Goal: Information Seeking & Learning: Learn about a topic

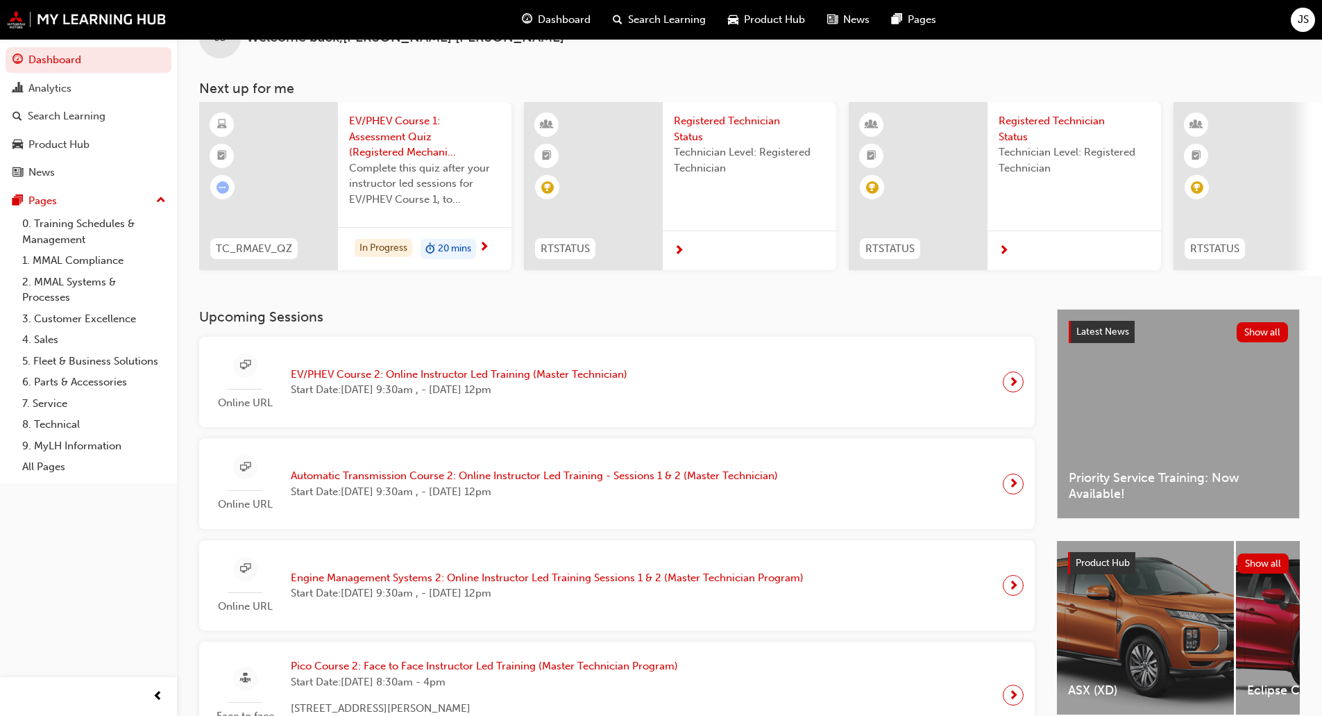
scroll to position [69, 0]
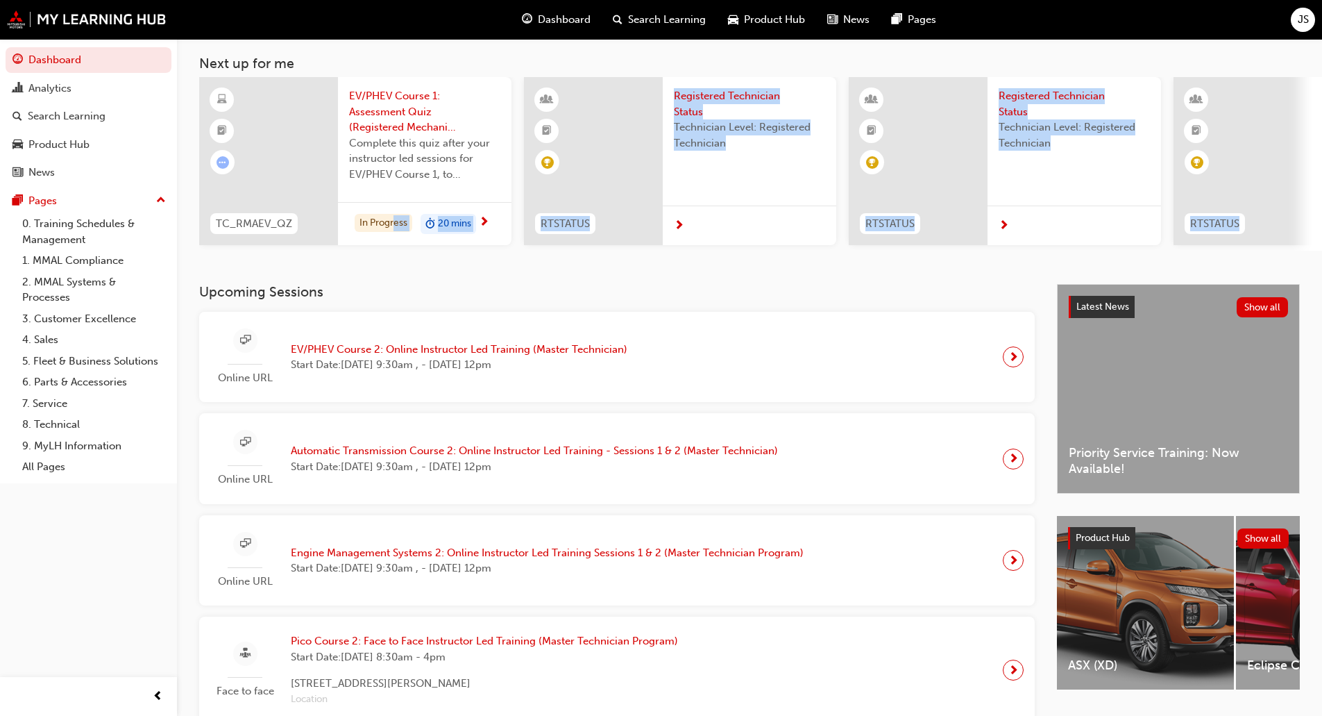
drag, startPoint x: 203, startPoint y: 298, endPoint x: 395, endPoint y: 282, distance: 192.2
click at [395, 282] on div "JS Welcome back , JARED SCOTT Next up for me TC_RMAEV_QZ EV/PHEV Course 1: Asse…" at bounding box center [749, 726] width 1145 height 1515
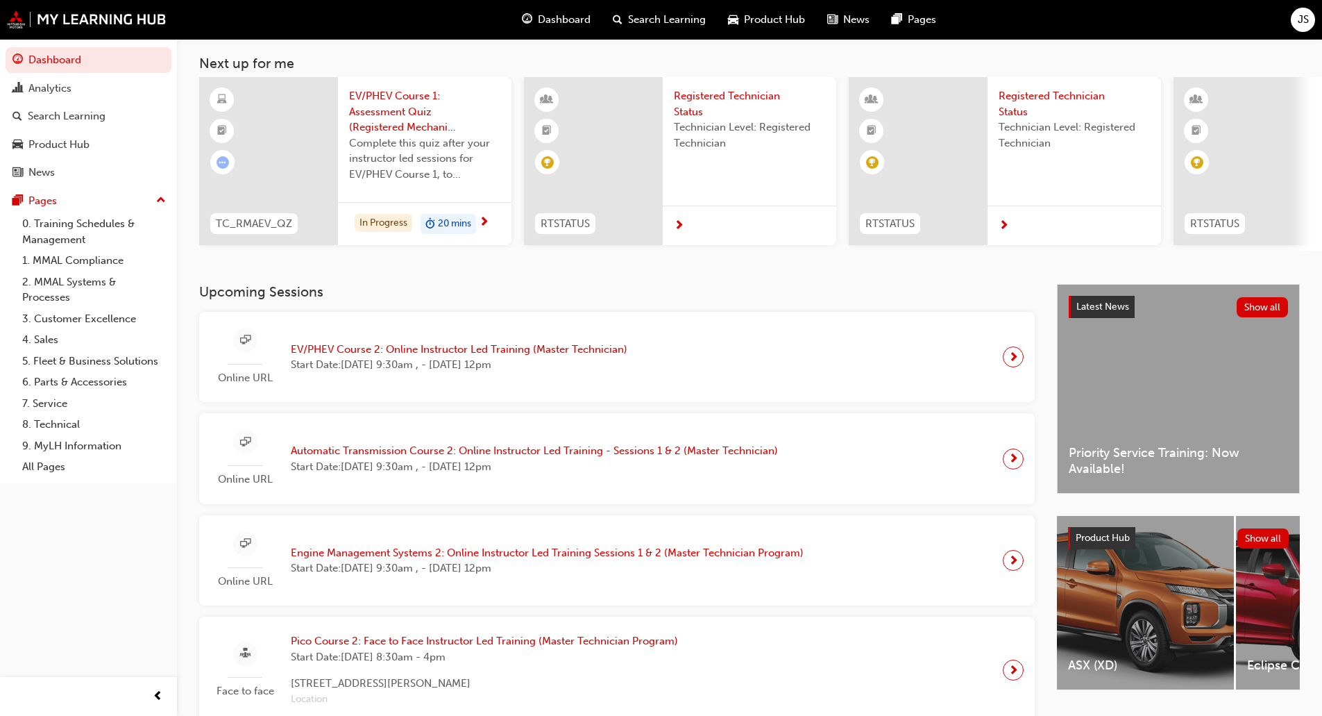
click at [369, 317] on div "Online URL EV/PHEV Course 2: Online Instructor Led Training (Master Technician)…" at bounding box center [617, 357] width 836 height 91
click at [336, 335] on div "Online URL EV/PHEV Course 2: Online Instructor Led Training (Master Technician)…" at bounding box center [424, 357] width 428 height 58
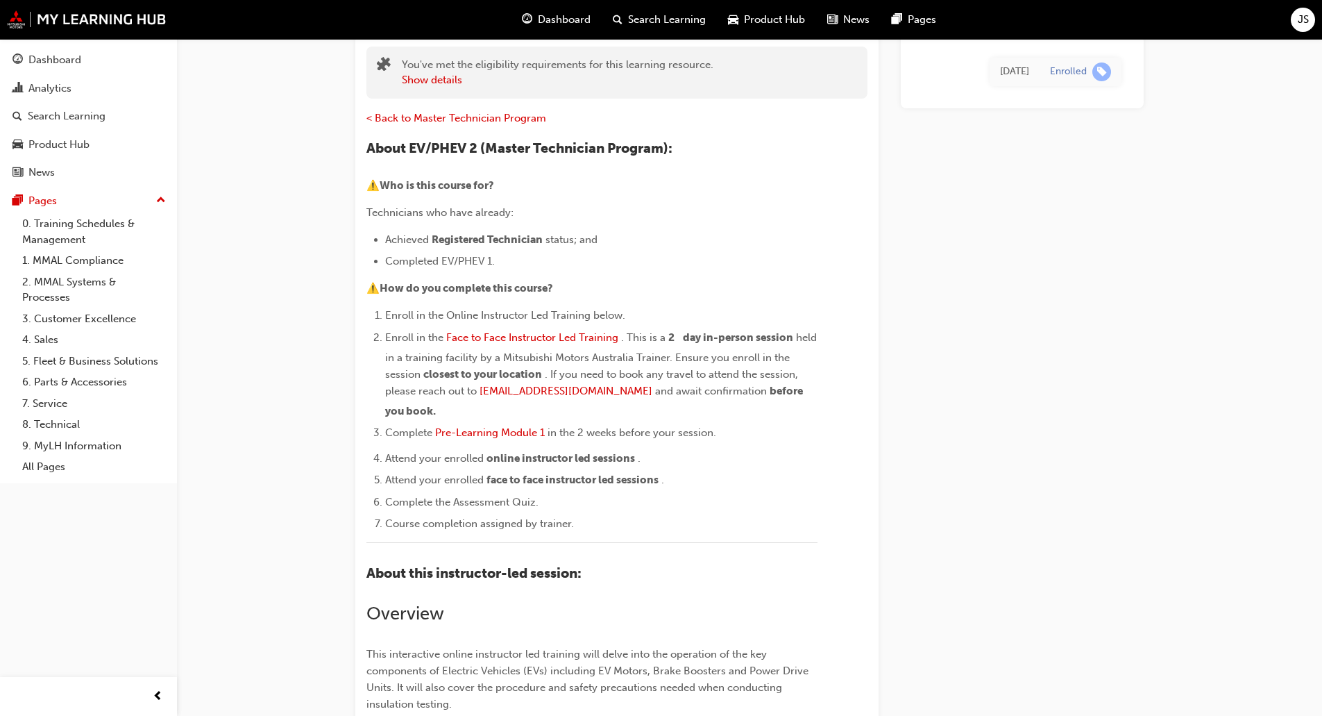
scroll to position [118, 0]
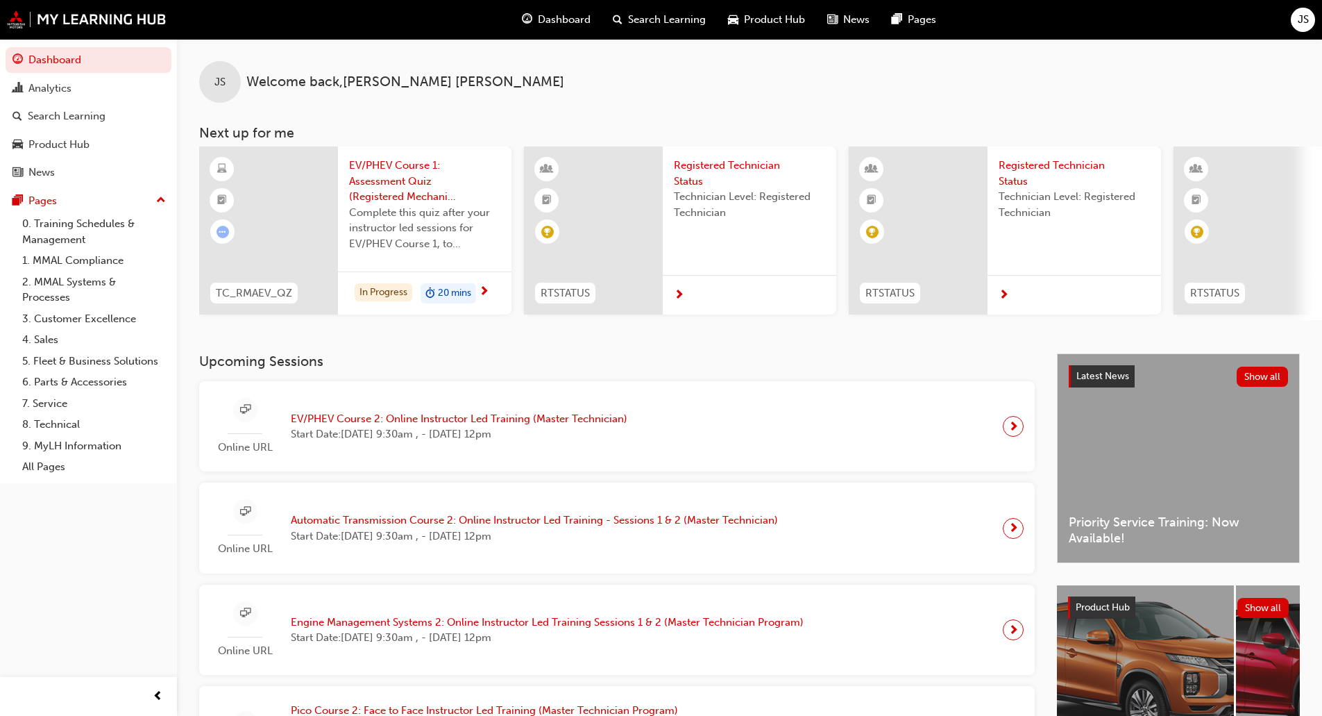
click at [570, 15] on span "Dashboard" at bounding box center [564, 20] width 53 height 16
click at [552, 17] on span "Dashboard" at bounding box center [564, 20] width 53 height 16
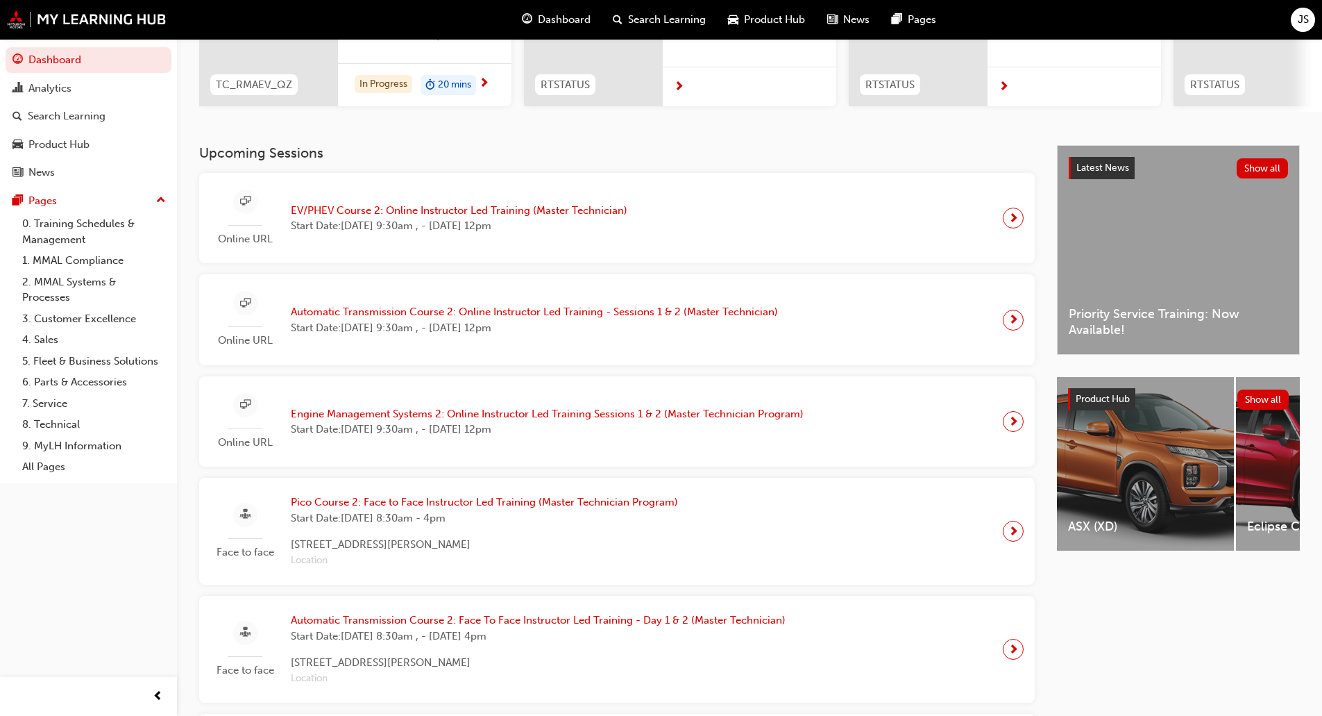
click at [419, 218] on span "EV/PHEV Course 2: Online Instructor Led Training (Master Technician)" at bounding box center [459, 211] width 337 height 16
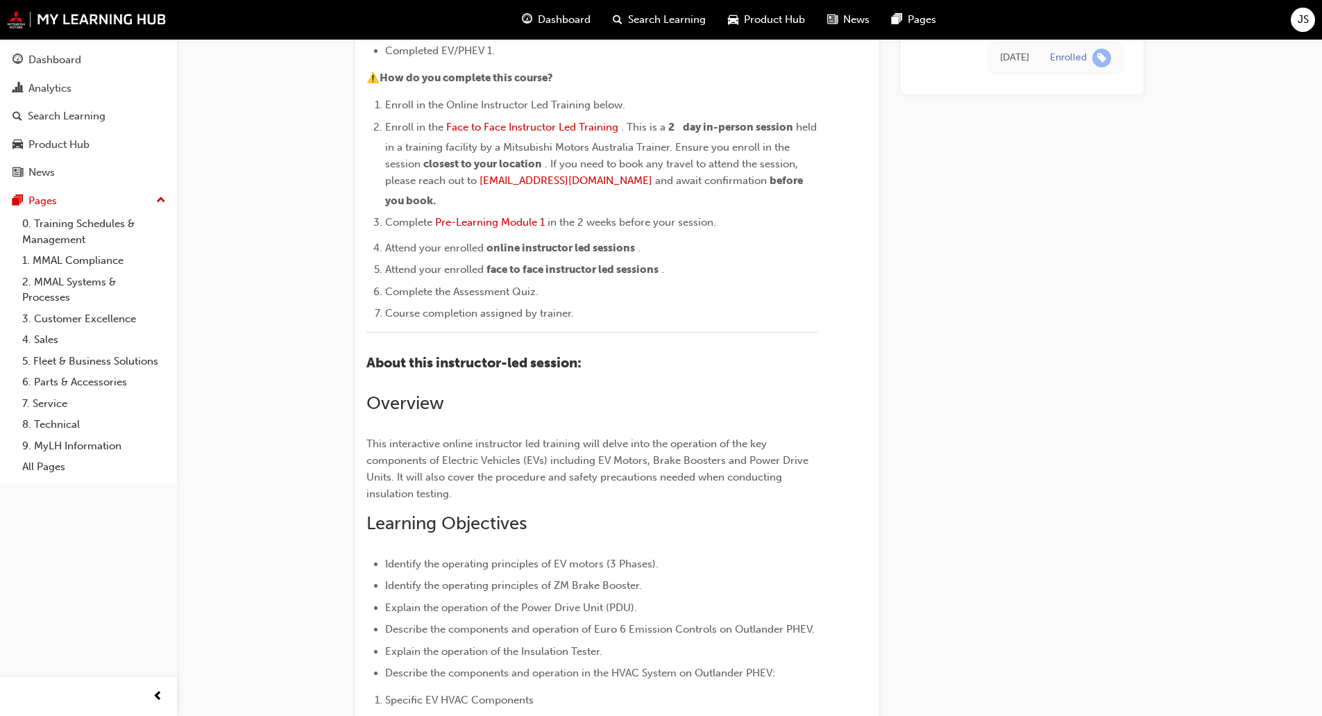
scroll to position [154, 0]
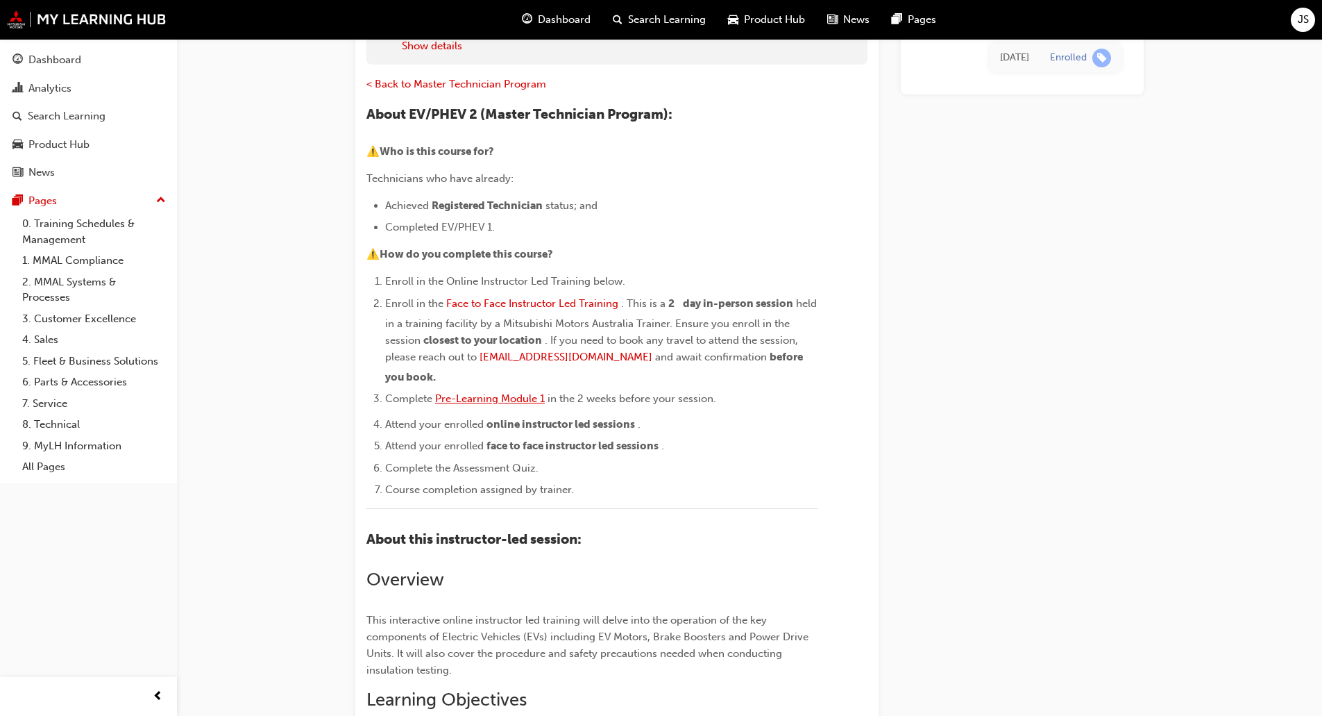
click at [509, 399] on span "Pre-Learning Module 1" at bounding box center [490, 398] width 110 height 12
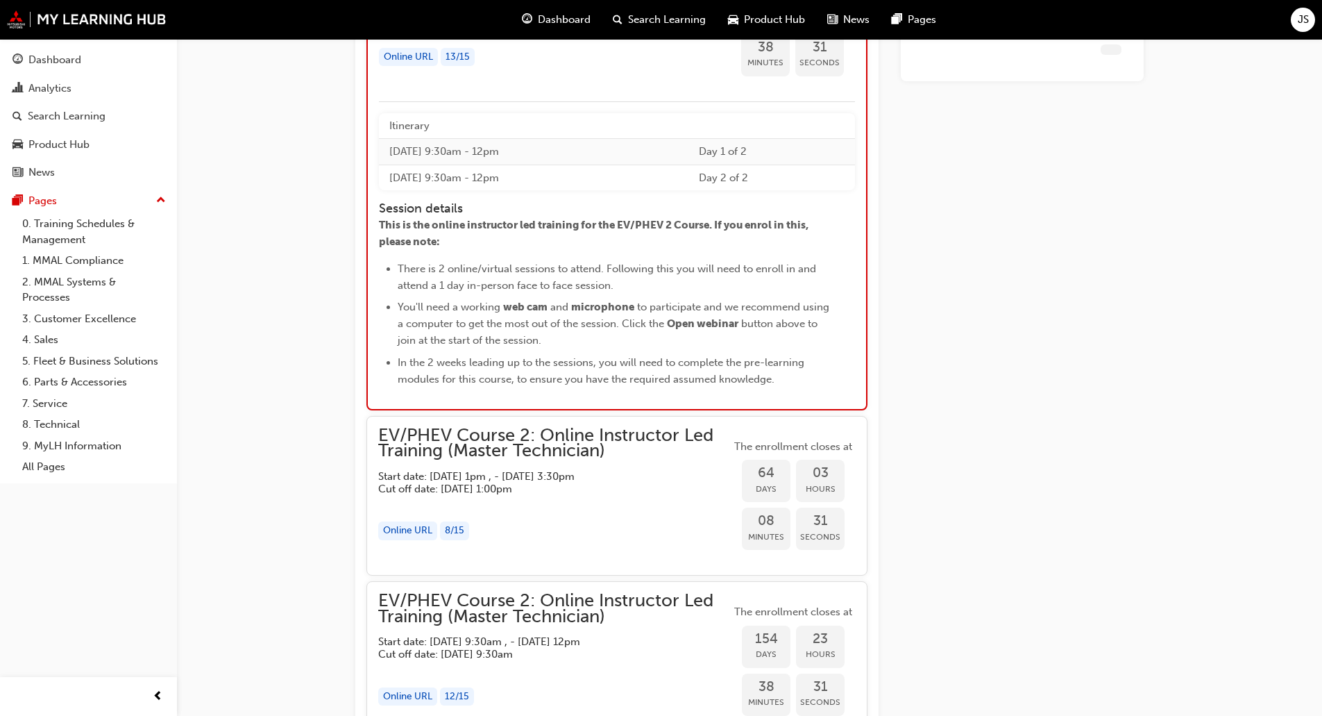
scroll to position [1723, 0]
